Goal: Use online tool/utility: Utilize a website feature to perform a specific function

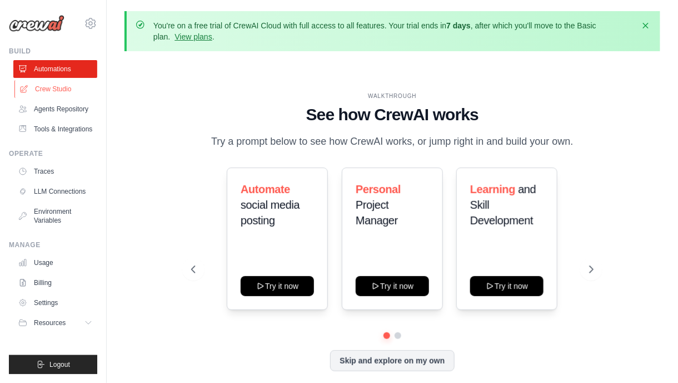
click at [53, 88] on link "Crew Studio" at bounding box center [56, 89] width 84 height 18
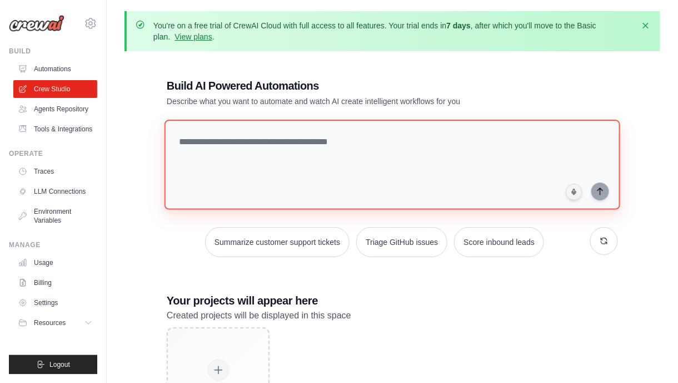
click at [280, 139] on textarea at bounding box center [393, 165] width 456 height 90
